Goal: Navigation & Orientation: Go to known website

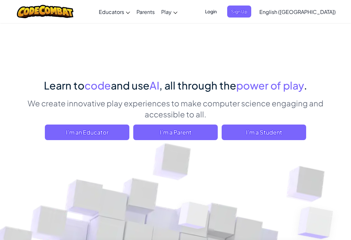
click at [220, 10] on span "Login" at bounding box center [210, 12] width 19 height 12
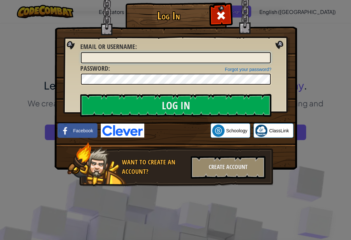
click at [245, 56] on input "Email or Username :" at bounding box center [176, 57] width 190 height 11
click at [10, 13] on div "Log In Unknown Error Email or Username : Forgot your password? Password : Log I…" at bounding box center [175, 120] width 351 height 240
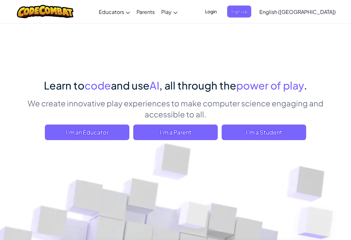
click at [220, 9] on span "Login" at bounding box center [210, 12] width 19 height 12
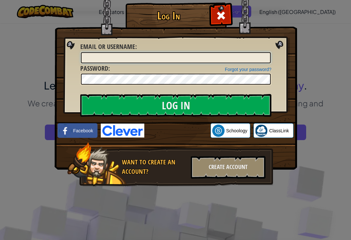
click at [204, 62] on input "Email or Username :" at bounding box center [176, 57] width 190 height 11
type input "BrandenC67"
click at [100, 101] on input "Log In" at bounding box center [175, 105] width 191 height 23
